Goal: Transaction & Acquisition: Purchase product/service

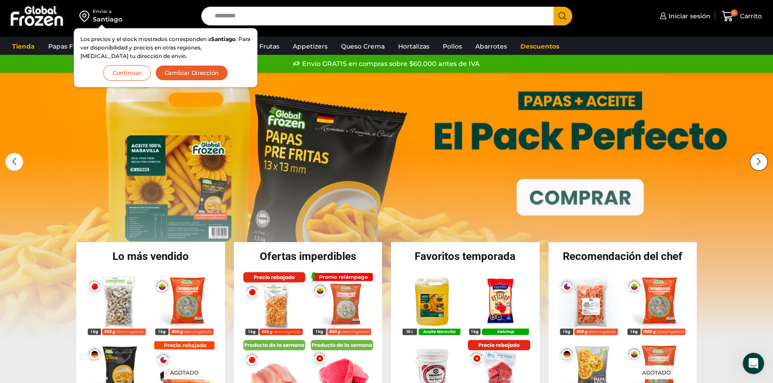
click at [759, 160] on div "Next slide" at bounding box center [759, 162] width 18 height 18
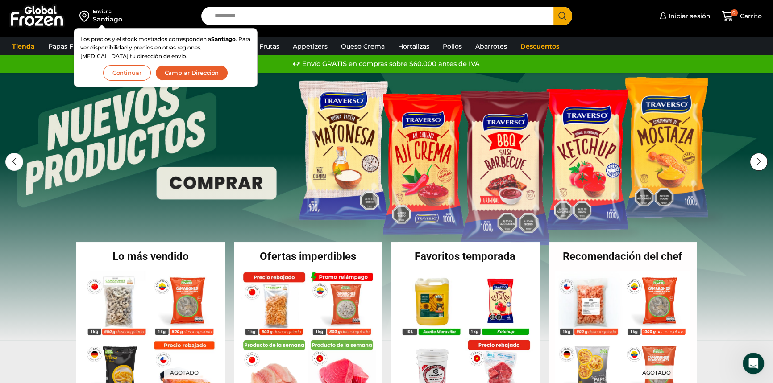
click at [759, 162] on div "Next slide" at bounding box center [759, 162] width 18 height 18
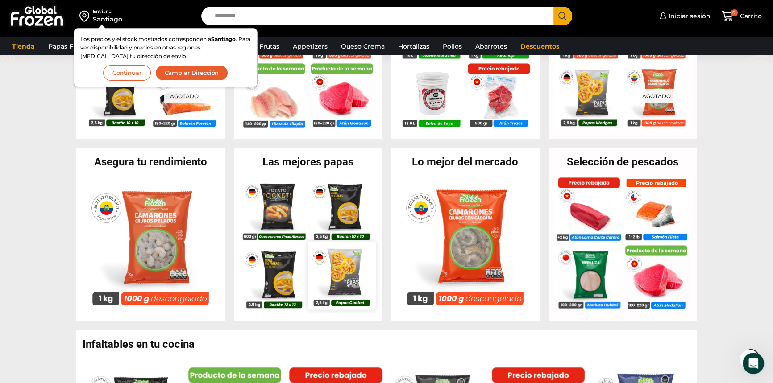
scroll to position [325, 0]
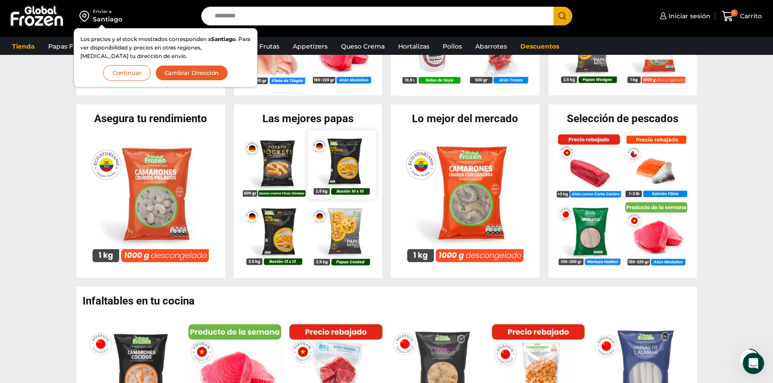
click at [344, 170] on img at bounding box center [342, 165] width 68 height 68
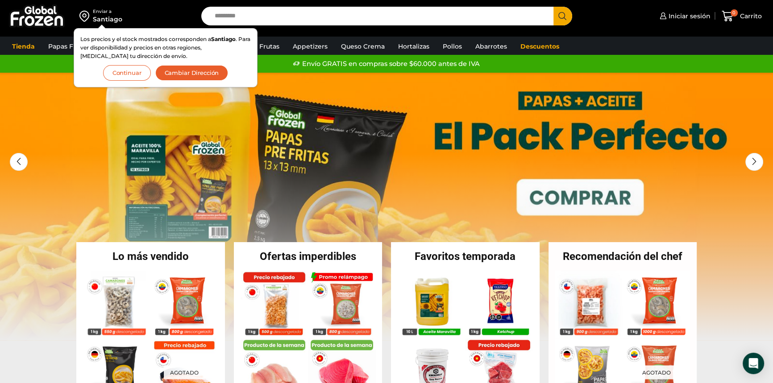
click at [113, 74] on button "Continuar" at bounding box center [127, 73] width 48 height 16
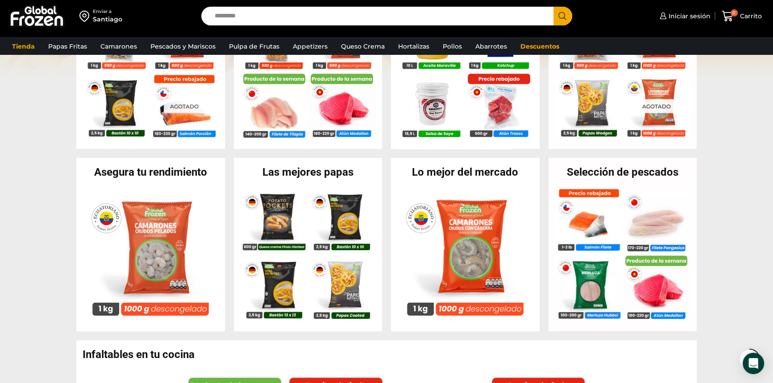
scroll to position [284, 0]
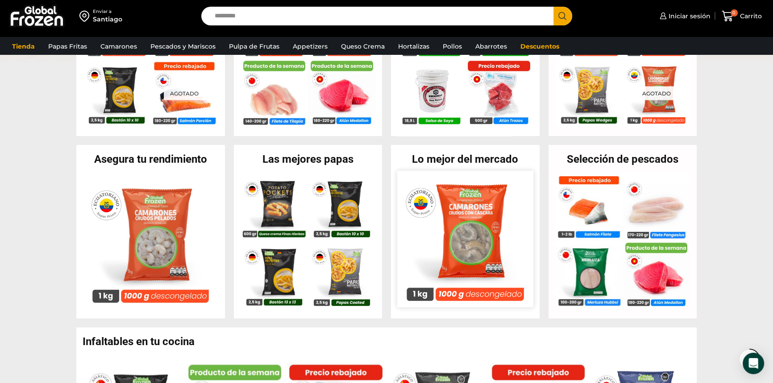
click at [479, 227] on img at bounding box center [465, 239] width 136 height 136
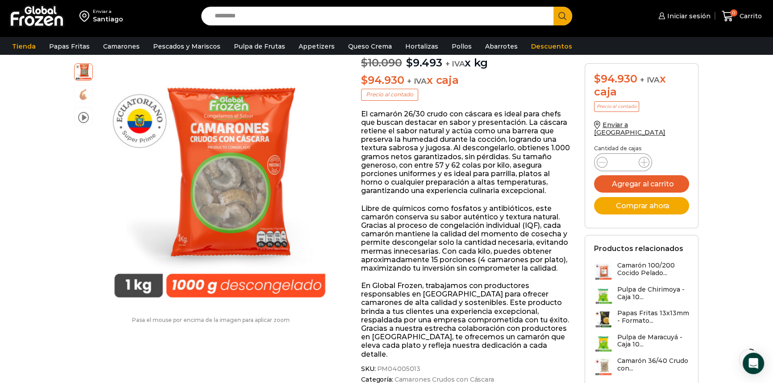
scroll to position [71, 0]
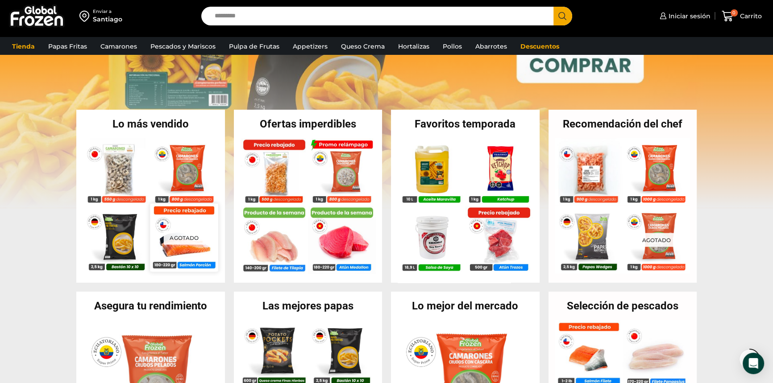
scroll to position [121, 0]
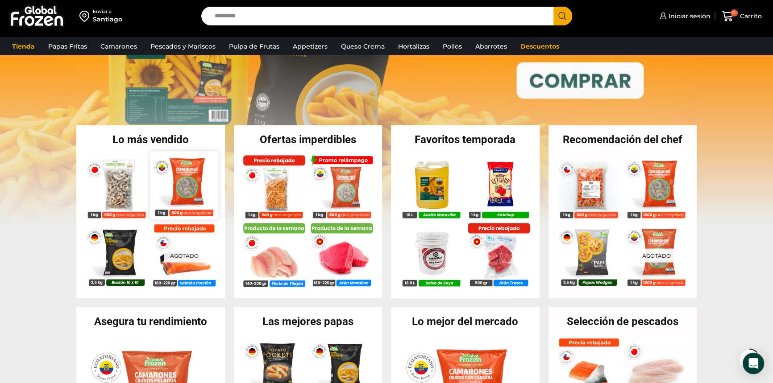
click at [184, 180] on img at bounding box center [184, 185] width 68 height 68
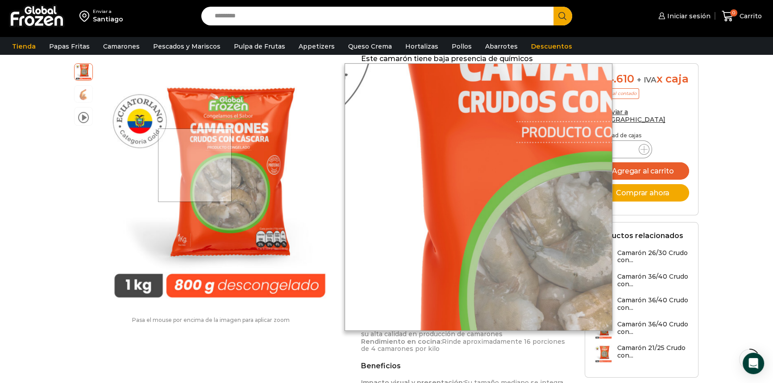
scroll to position [284, 0]
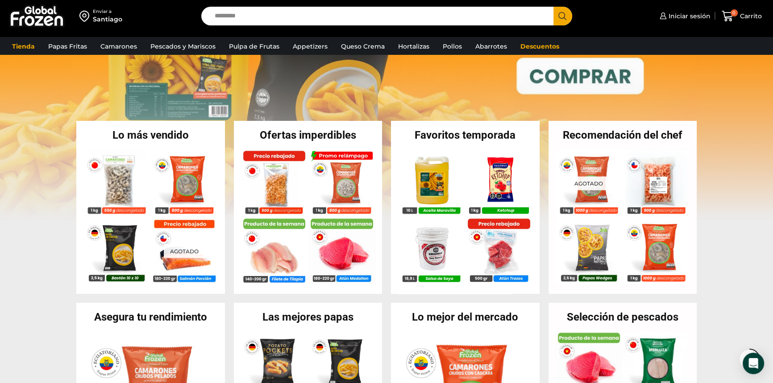
scroll to position [78, 0]
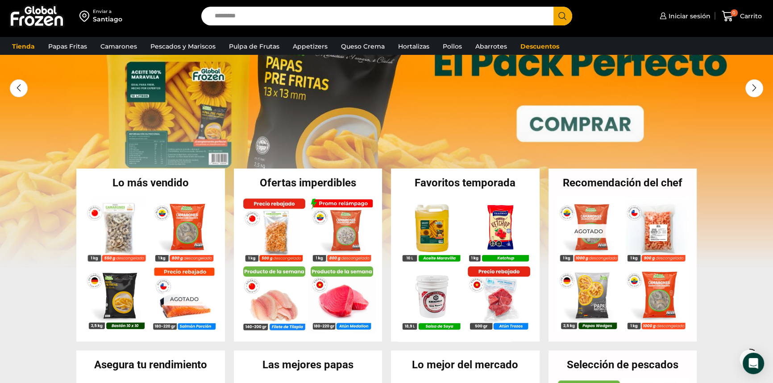
click at [97, 9] on div "Enviar a" at bounding box center [107, 11] width 29 height 6
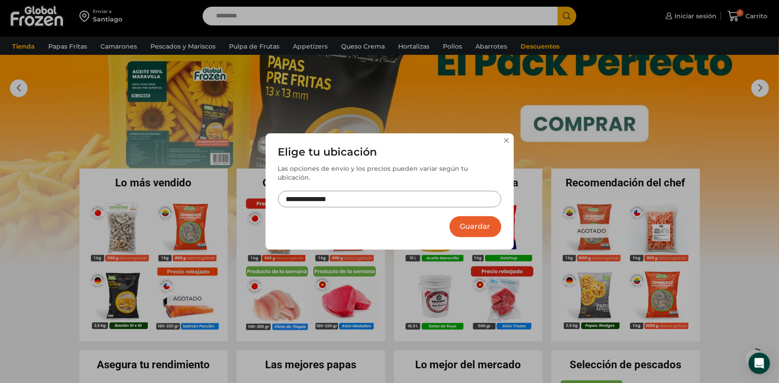
click at [342, 196] on input "**********" at bounding box center [389, 199] width 223 height 17
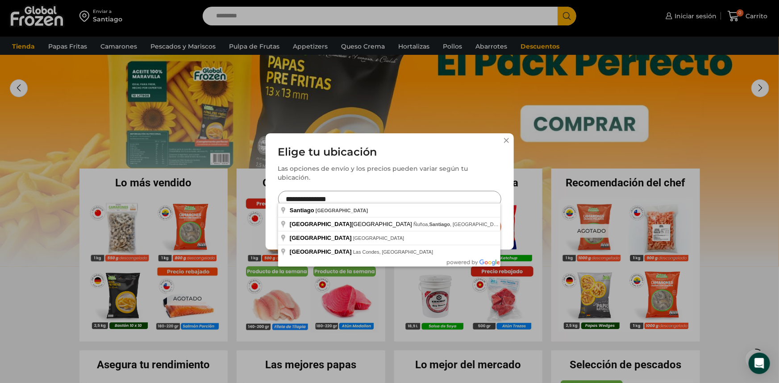
drag, startPoint x: 350, startPoint y: 196, endPoint x: 232, endPoint y: 192, distance: 117.5
click at [232, 192] on div "**********" at bounding box center [389, 191] width 779 height 383
